Goal: Task Accomplishment & Management: Manage account settings

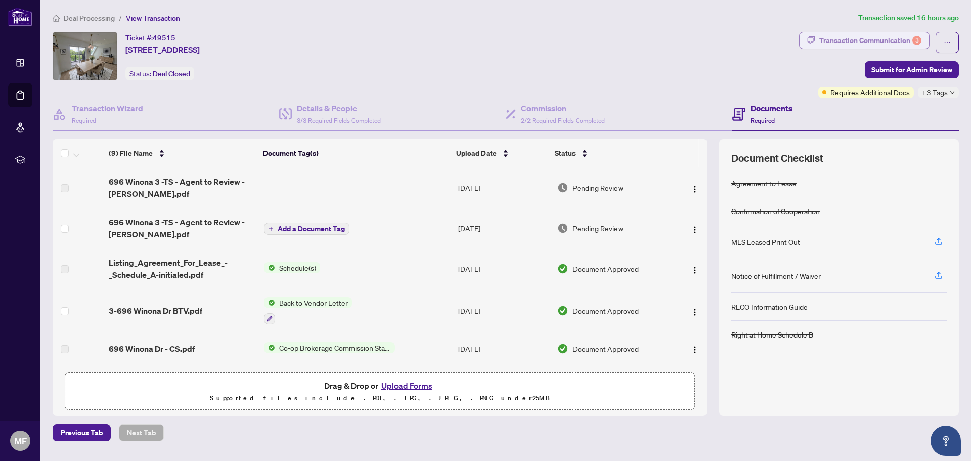
click at [856, 43] on div "Transaction Communication 3" at bounding box center [870, 40] width 102 height 16
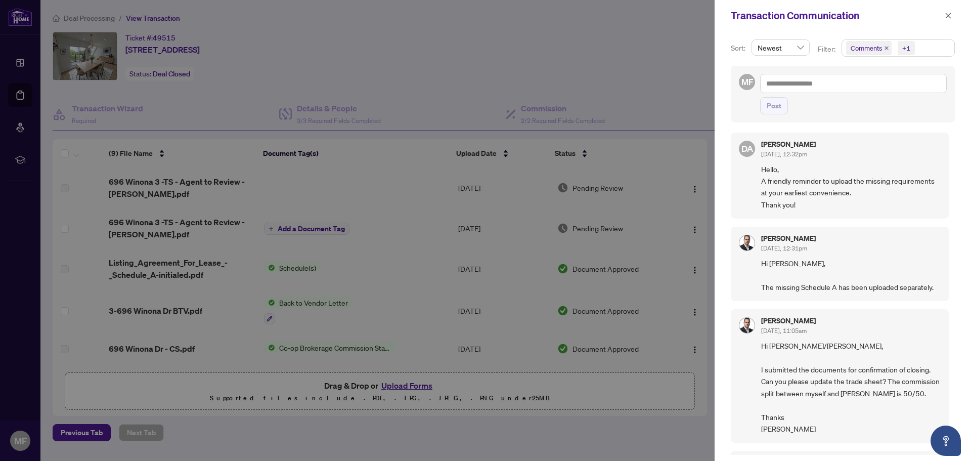
scroll to position [101, 0]
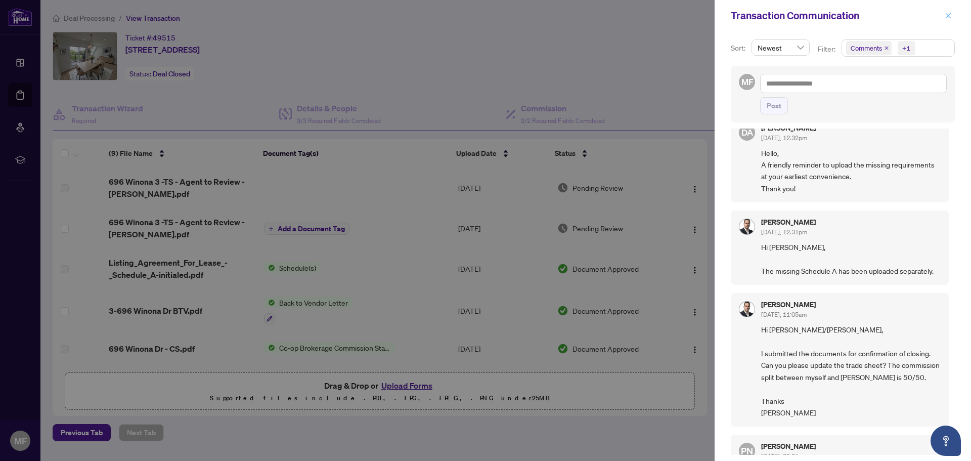
click at [951, 20] on span "button" at bounding box center [948, 16] width 7 height 16
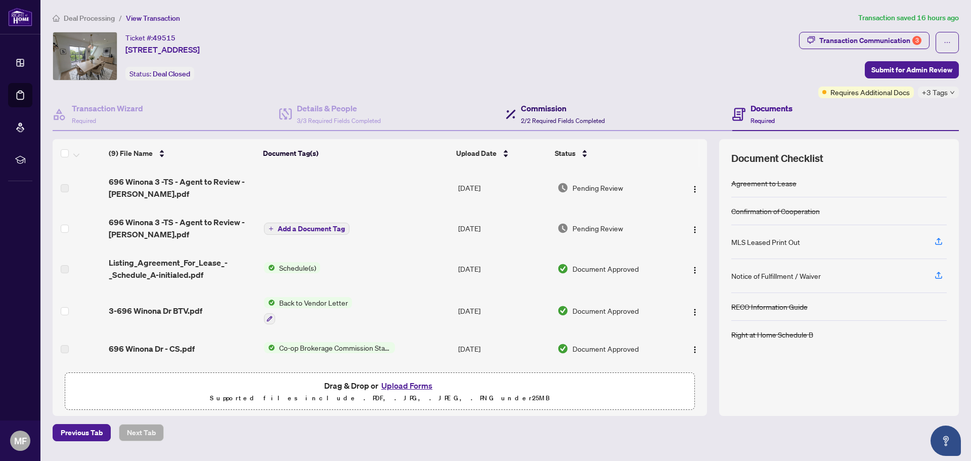
click at [536, 113] on h4 "Commission" at bounding box center [563, 108] width 84 height 12
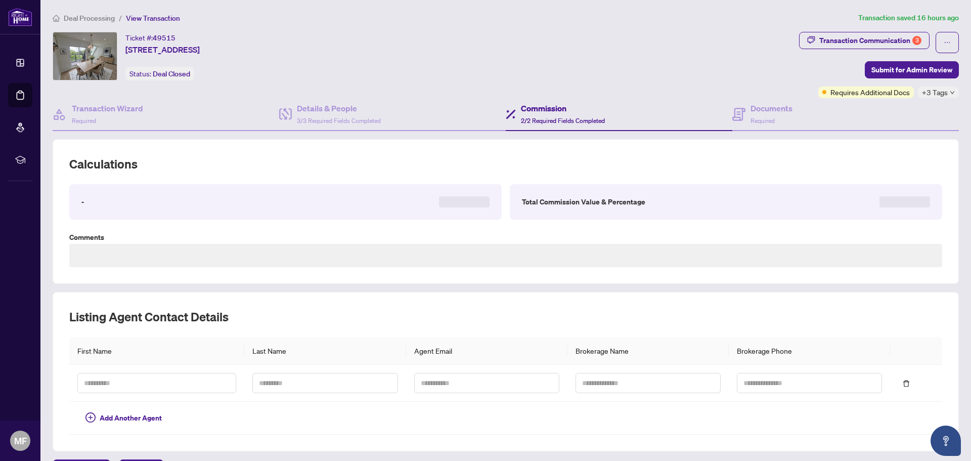
type textarea "**********"
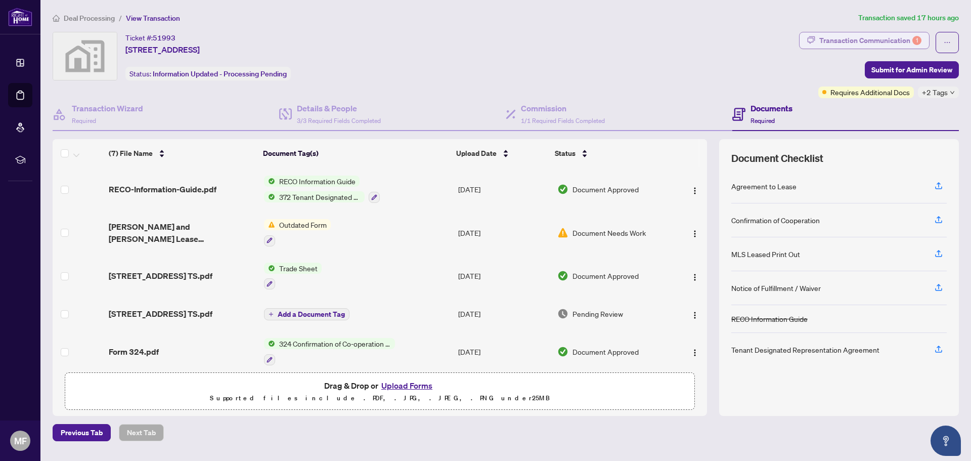
click at [888, 41] on div "Transaction Communication 1" at bounding box center [870, 40] width 102 height 16
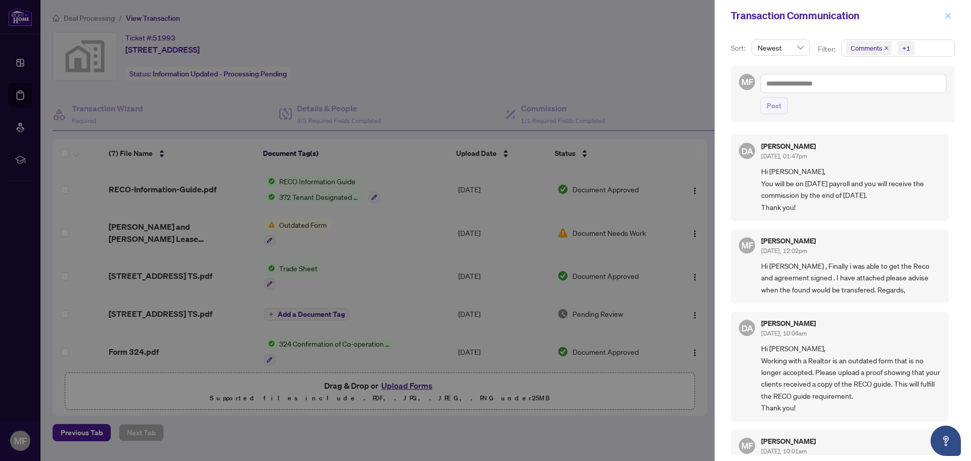
click at [950, 20] on span "button" at bounding box center [948, 16] width 7 height 16
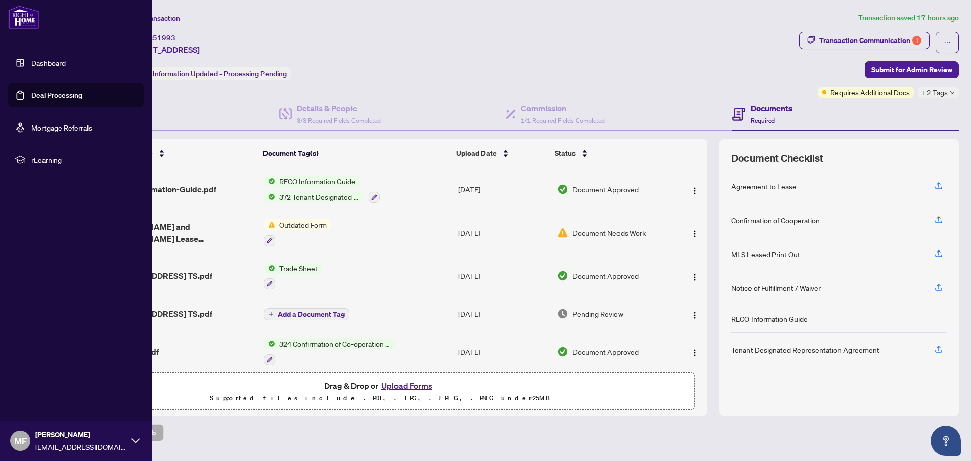
click at [31, 65] on link "Dashboard" at bounding box center [48, 62] width 34 height 9
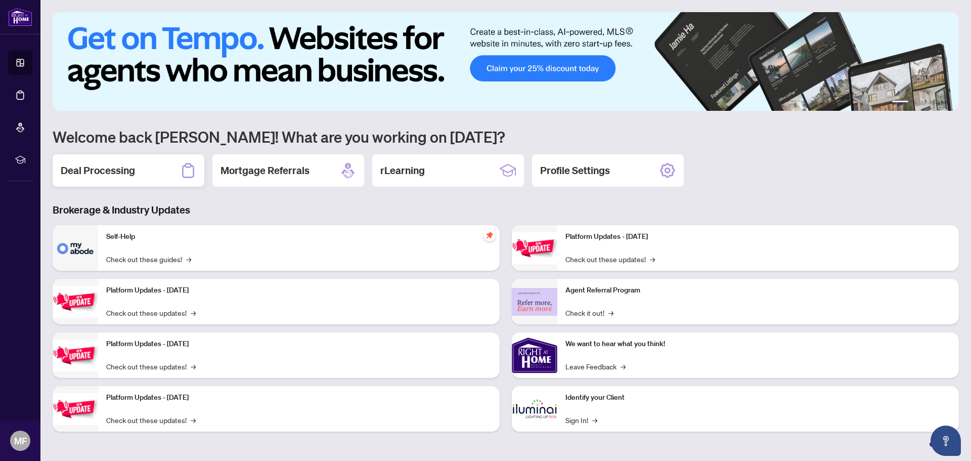
click at [114, 173] on h2 "Deal Processing" at bounding box center [98, 170] width 74 height 14
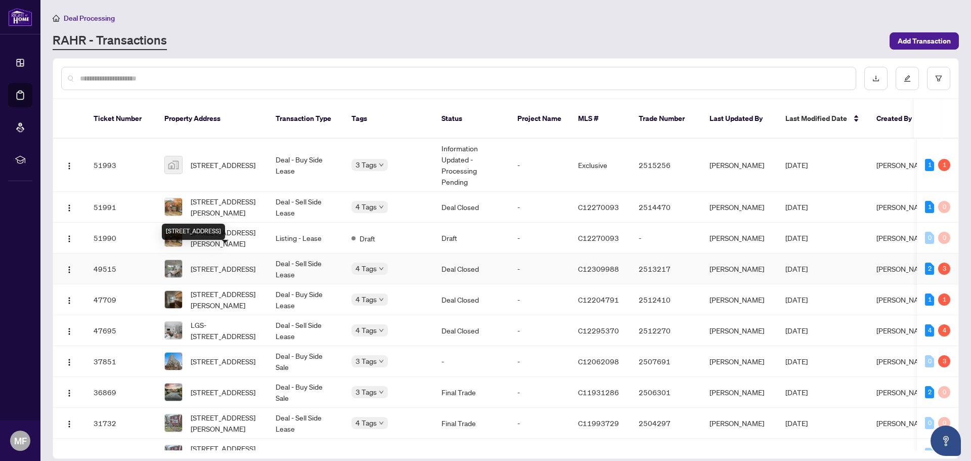
click at [224, 263] on span "[STREET_ADDRESS]" at bounding box center [223, 268] width 65 height 11
